Goal: Task Accomplishment & Management: Manage account settings

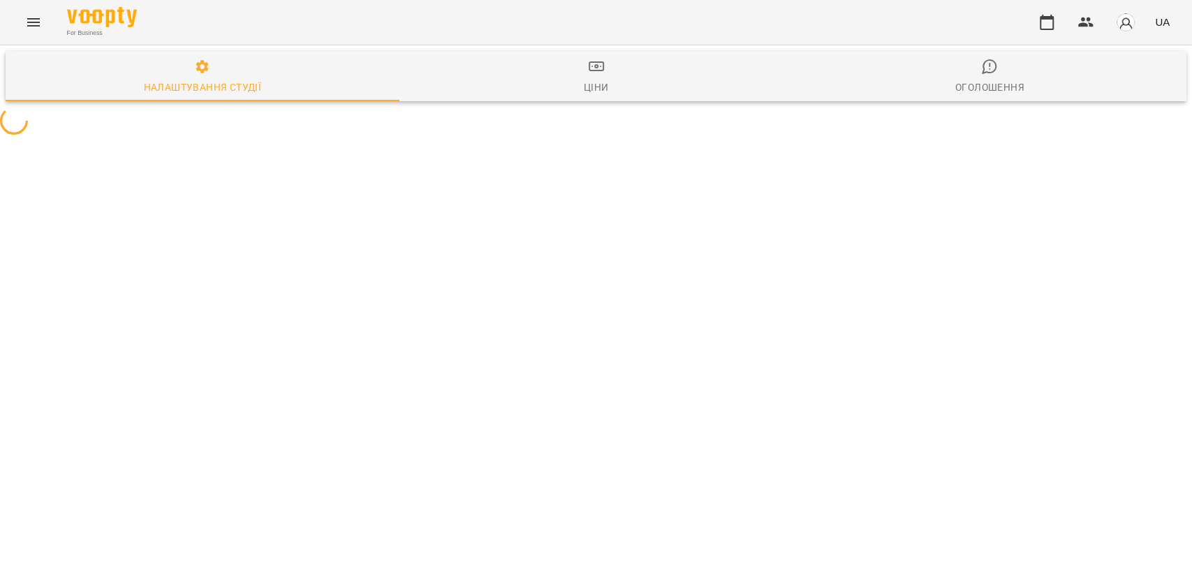
select select "**"
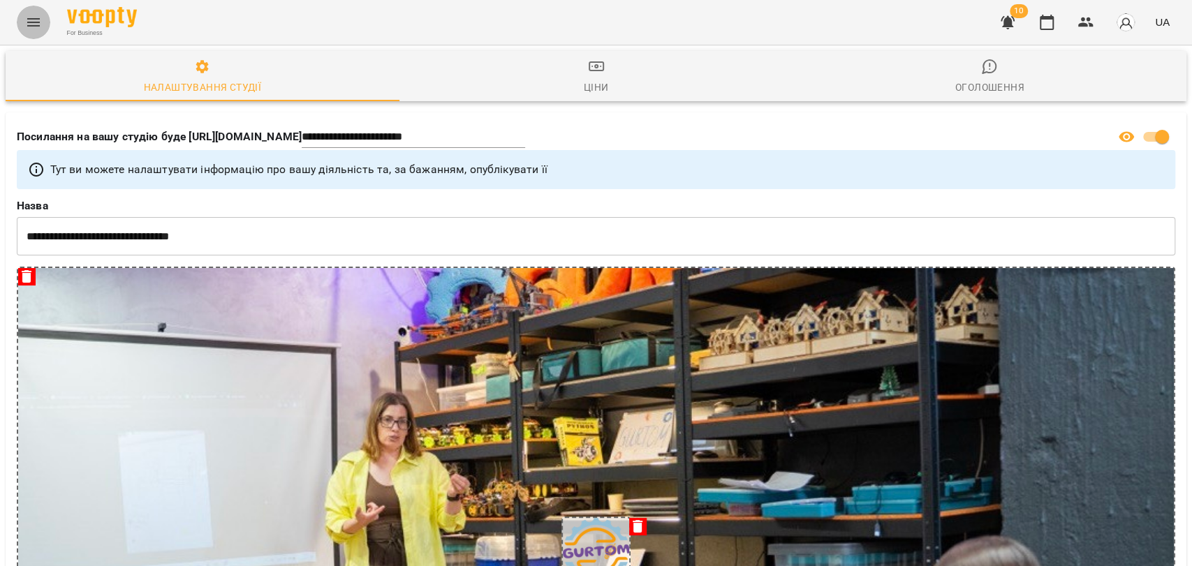
click at [37, 18] on icon "Menu" at bounding box center [33, 22] width 17 height 17
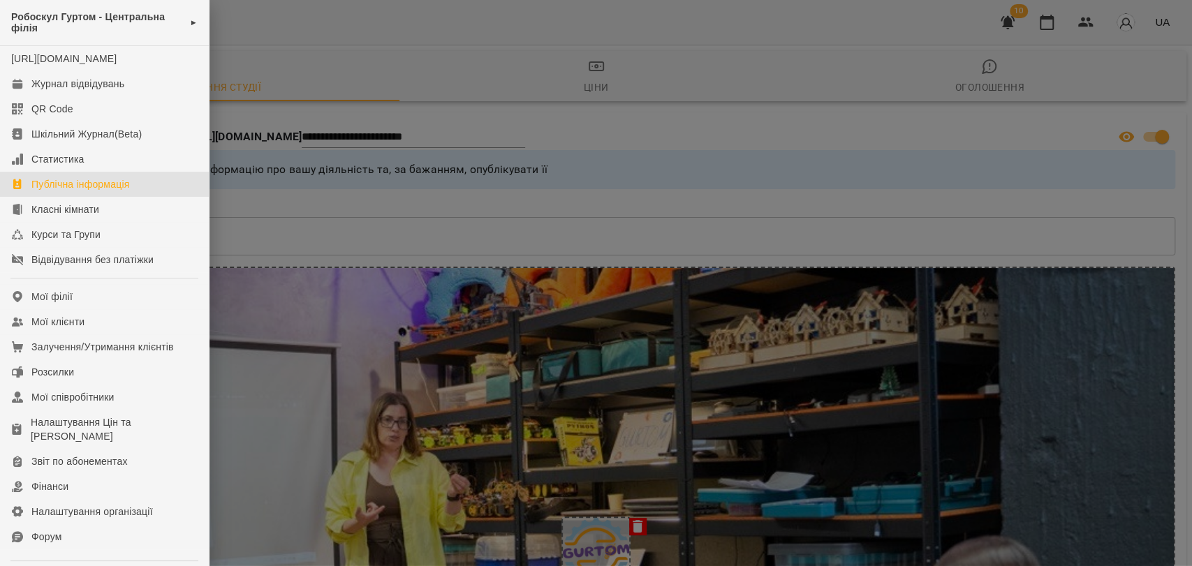
scroll to position [140, 0]
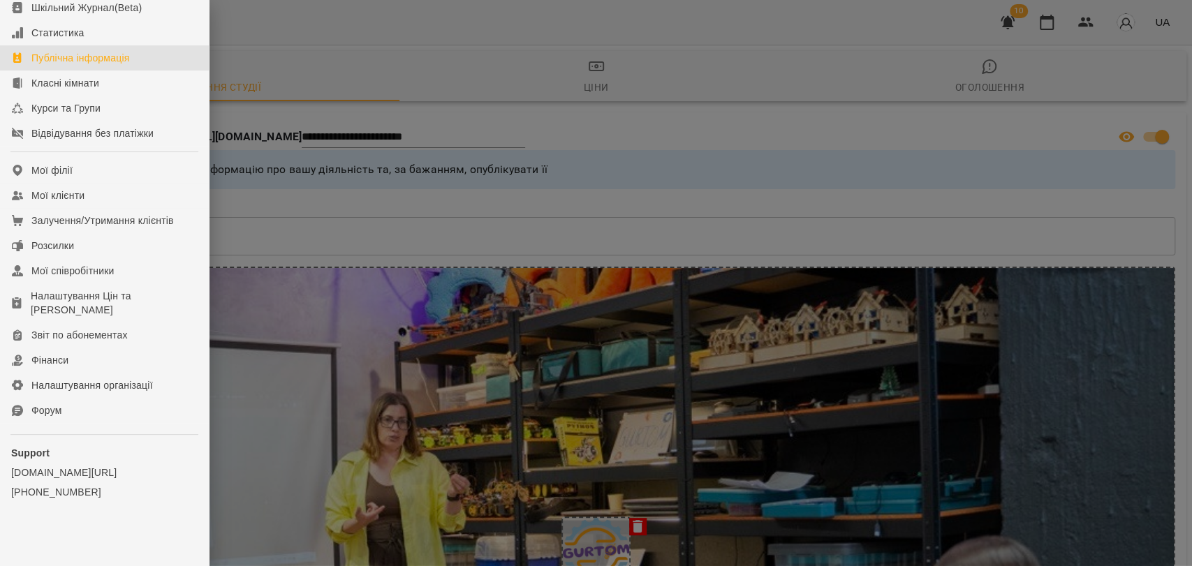
click at [210, 157] on div at bounding box center [596, 283] width 1192 height 566
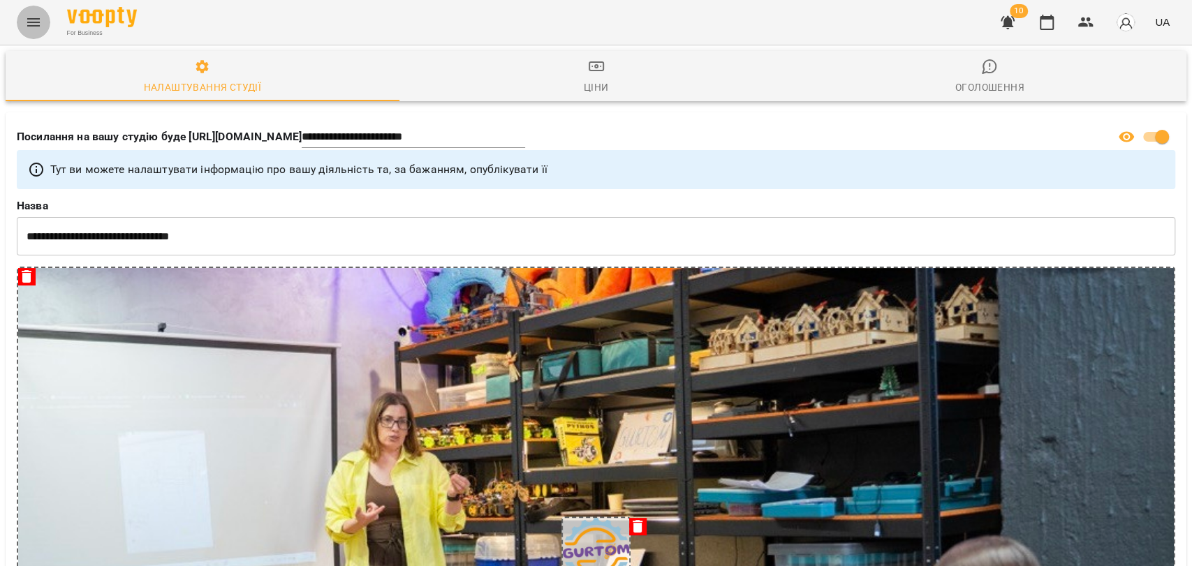
click at [32, 38] on button "Menu" at bounding box center [34, 23] width 34 height 34
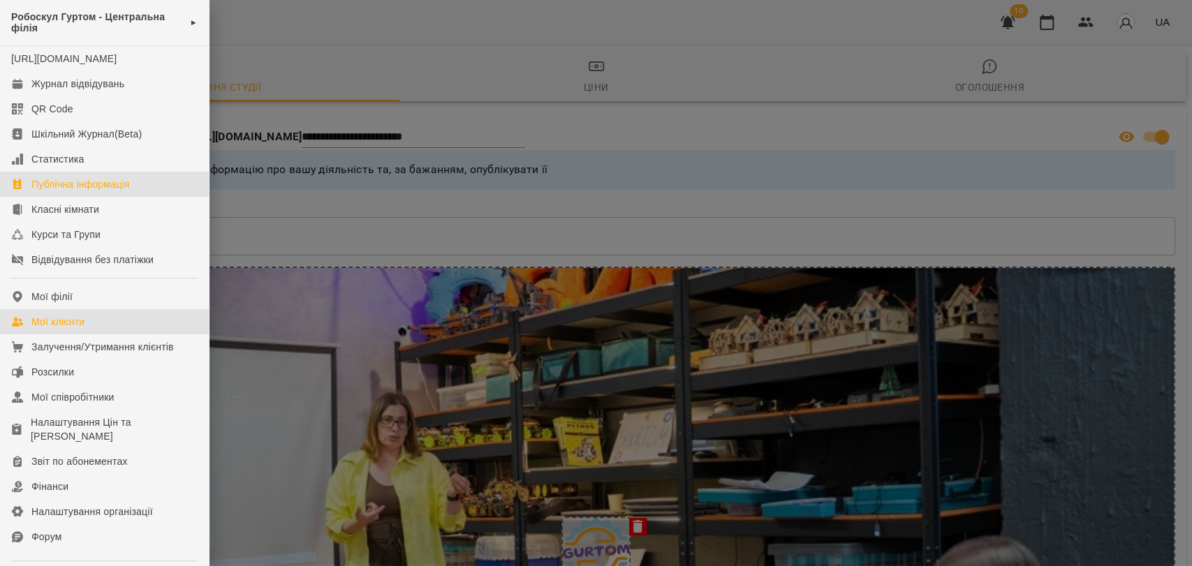
click at [133, 332] on link "Мої клієнти" at bounding box center [104, 321] width 209 height 25
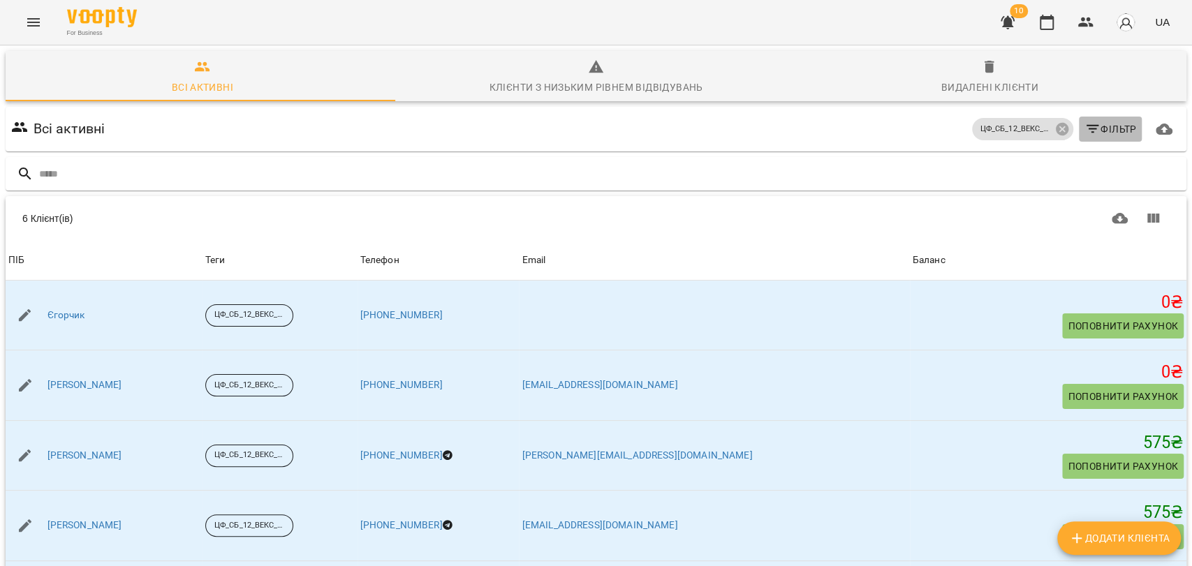
click at [1084, 137] on span "Фільтр" at bounding box center [1110, 129] width 52 height 17
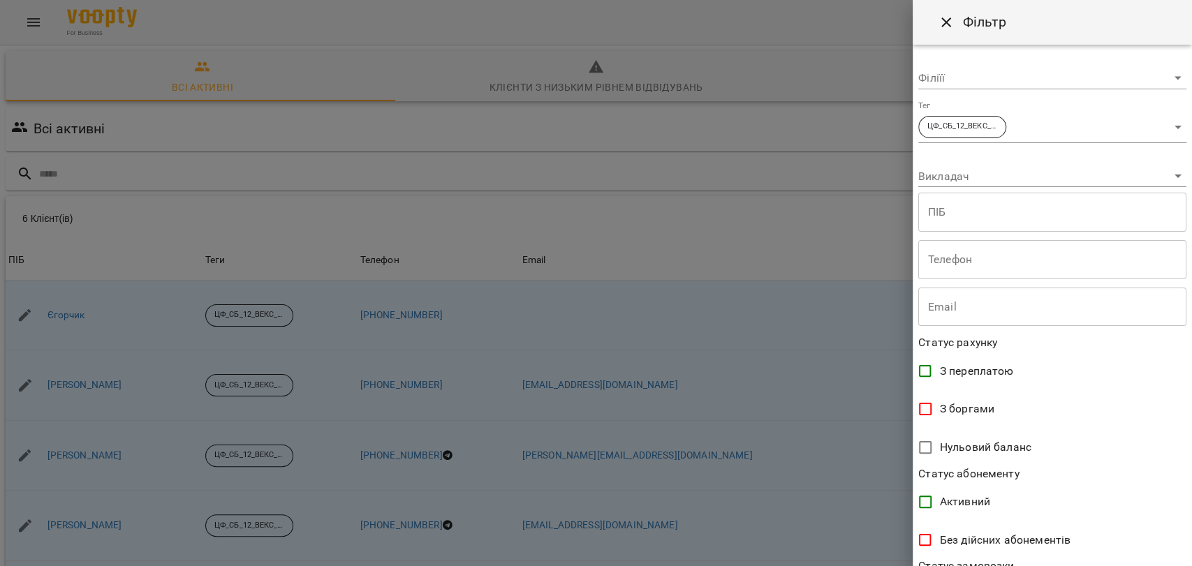
click at [1093, 87] on body "For Business 10 UA Всі активні Клієнти з низьким рівнем відвідувань Видалені кл…" at bounding box center [596, 363] width 1192 height 727
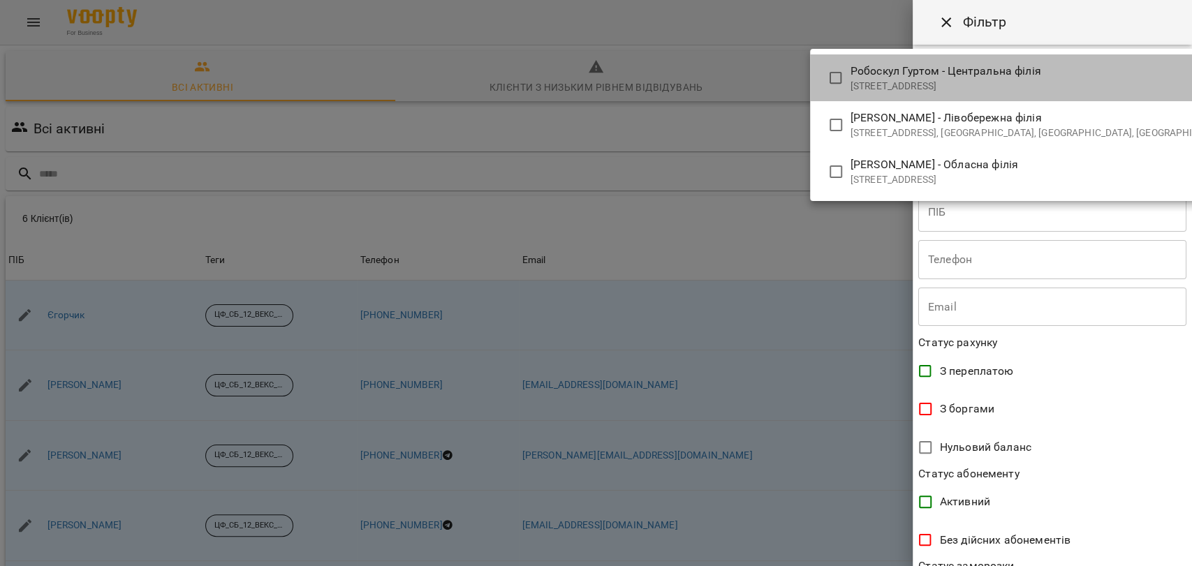
click at [1051, 84] on p "[STREET_ADDRESS]" at bounding box center [1039, 87] width 379 height 14
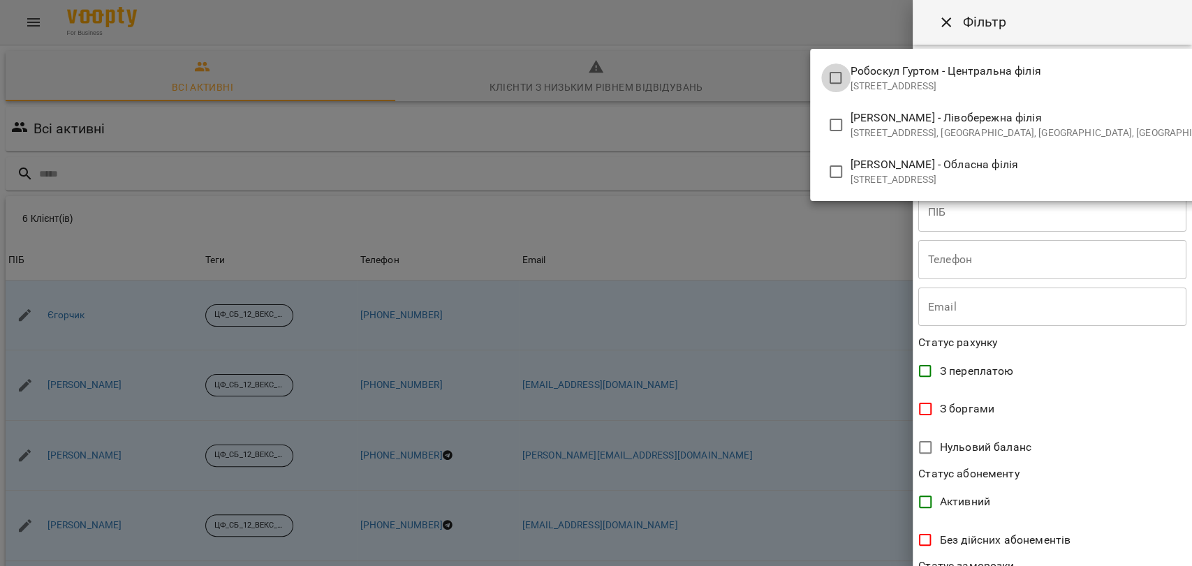
type input "**********"
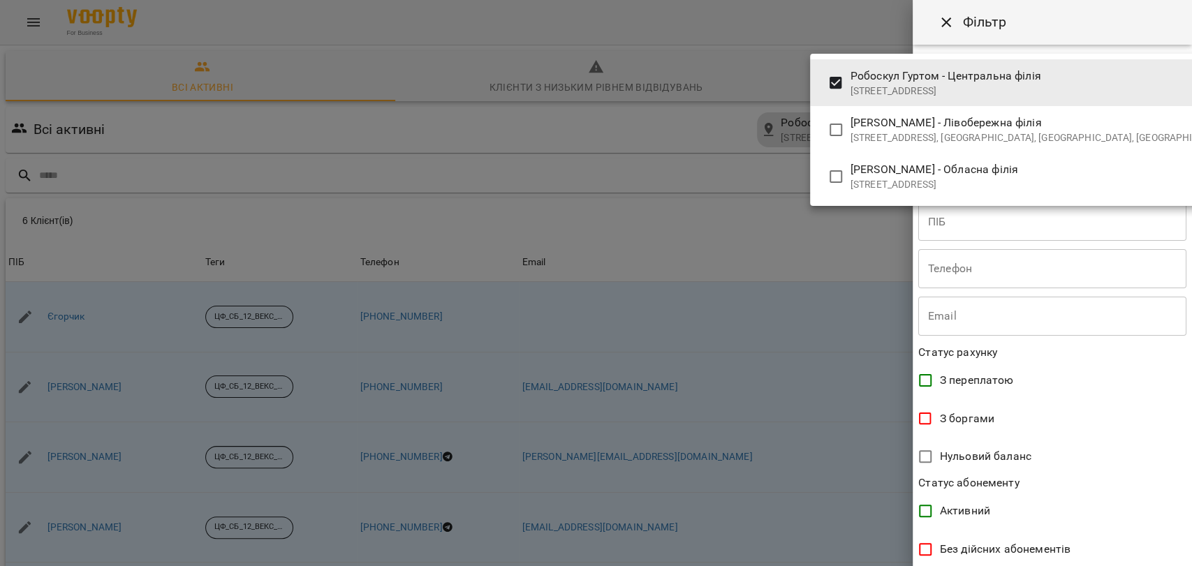
click at [1184, 556] on div at bounding box center [596, 283] width 1192 height 566
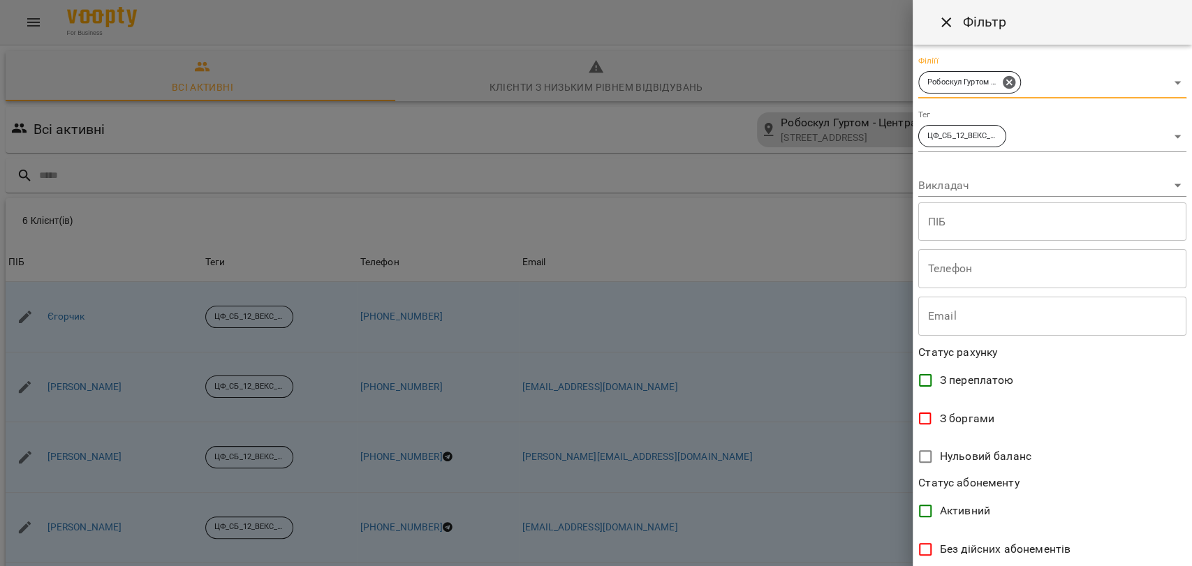
click at [1184, 556] on div "Робоскул Гуртом - [GEOGRAPHIC_DATA][STREET_ADDRESS], [GEOGRAPHIC_DATA], [GEOGRA…" at bounding box center [596, 283] width 1192 height 566
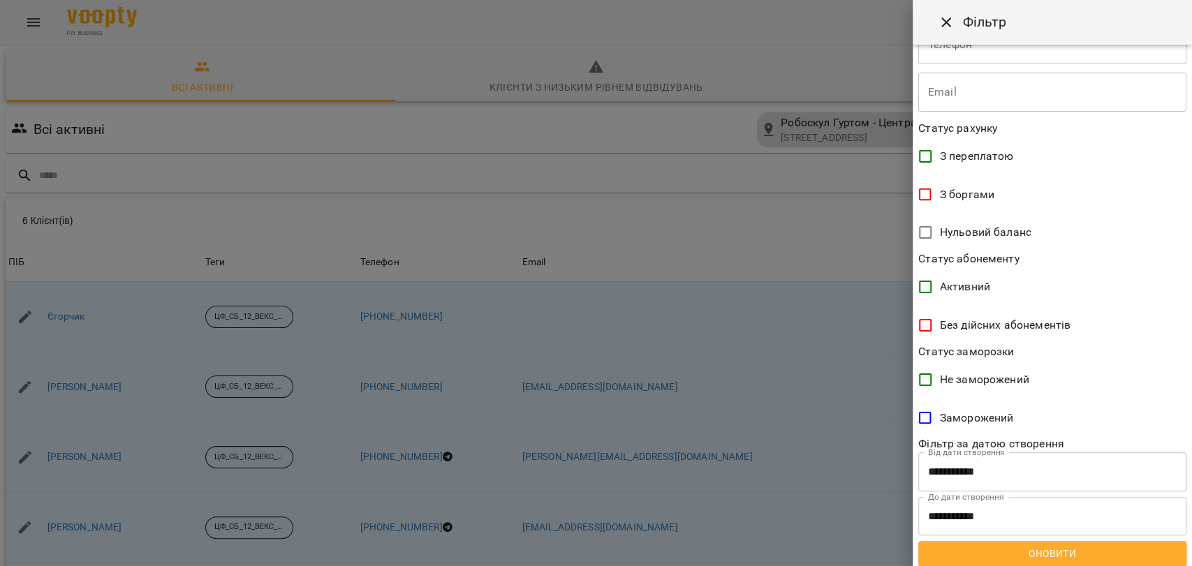
scroll to position [230, 0]
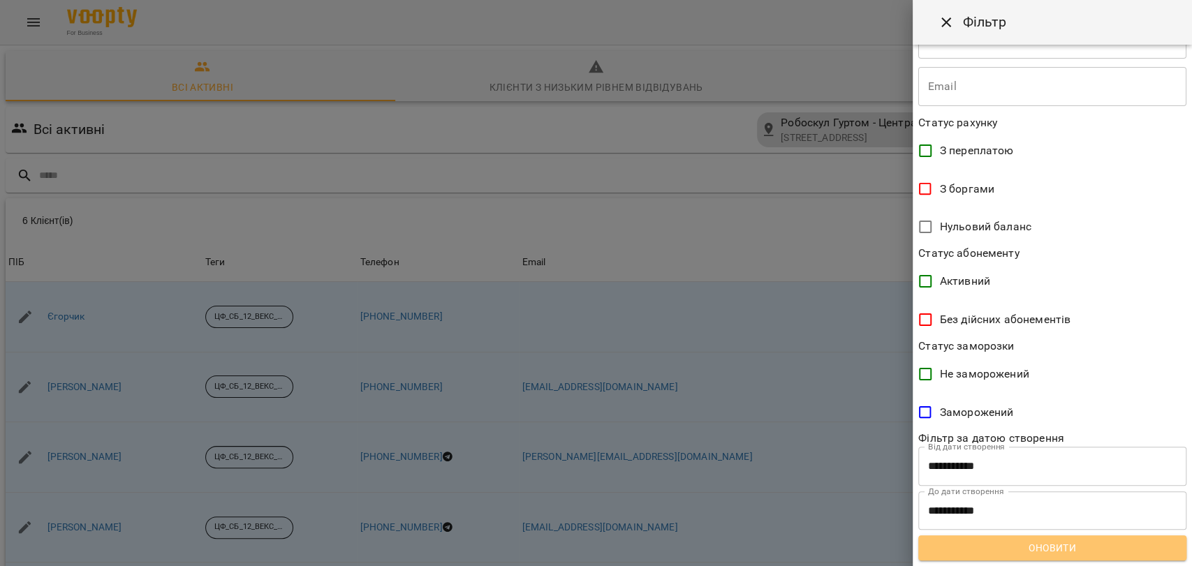
click at [1135, 546] on span "Оновити" at bounding box center [1052, 548] width 246 height 17
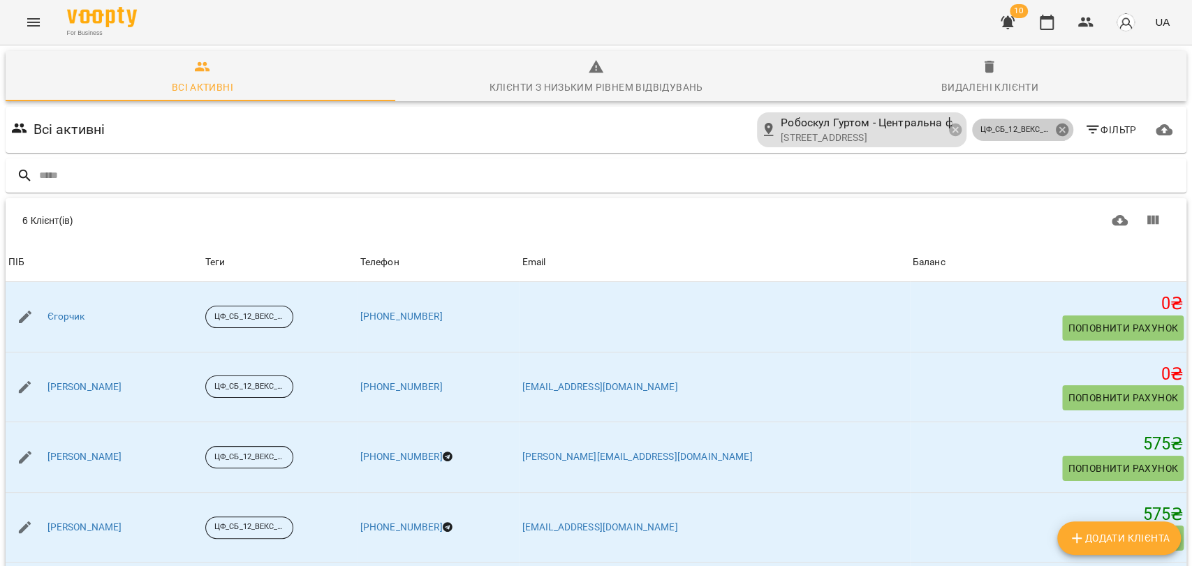
click at [1055, 130] on icon at bounding box center [1061, 130] width 13 height 13
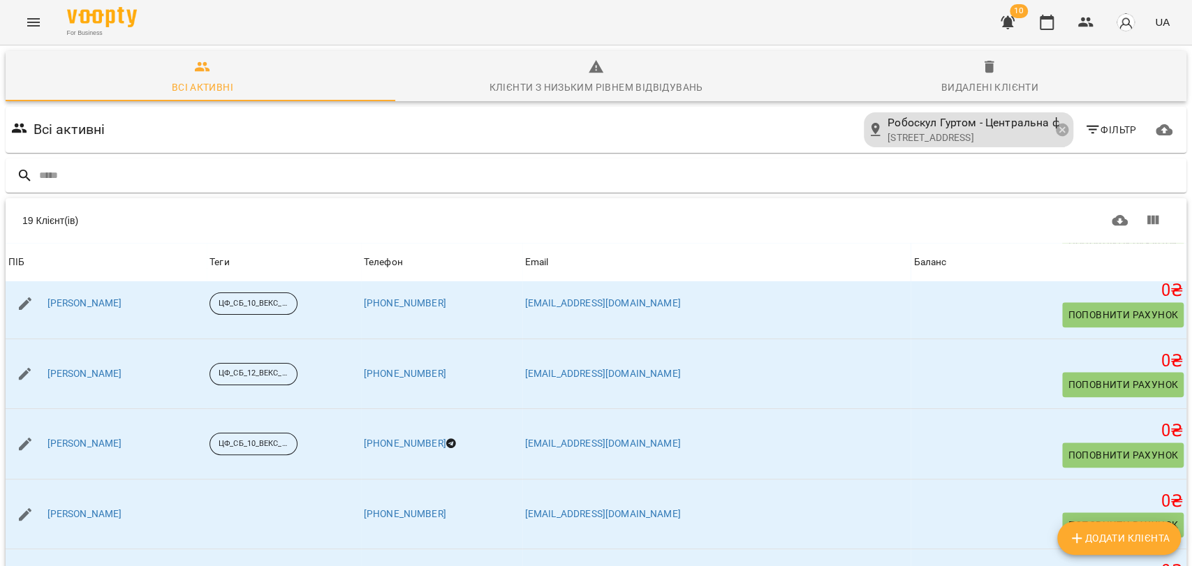
scroll to position [1022, 0]
